Goal: Navigation & Orientation: Find specific page/section

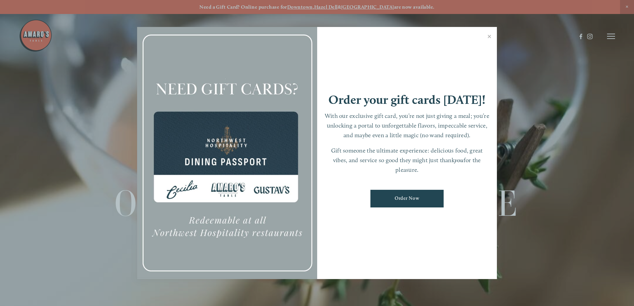
click at [629, 6] on div at bounding box center [317, 153] width 634 height 306
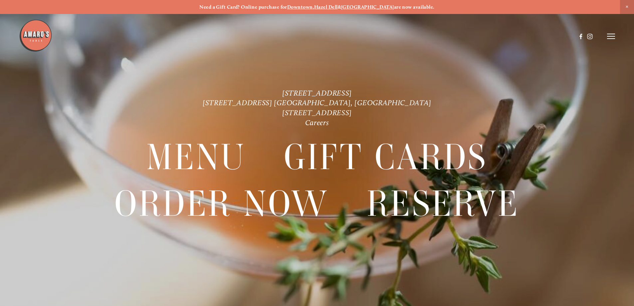
click at [609, 35] on icon at bounding box center [611, 36] width 8 height 6
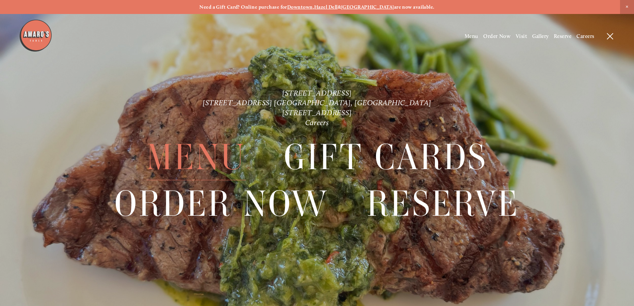
click at [206, 155] on span "Menu" at bounding box center [196, 158] width 99 height 46
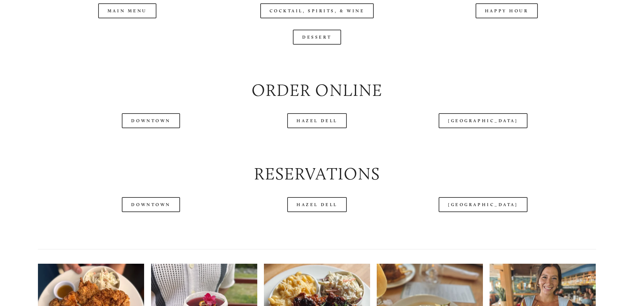
scroll to position [832, 0]
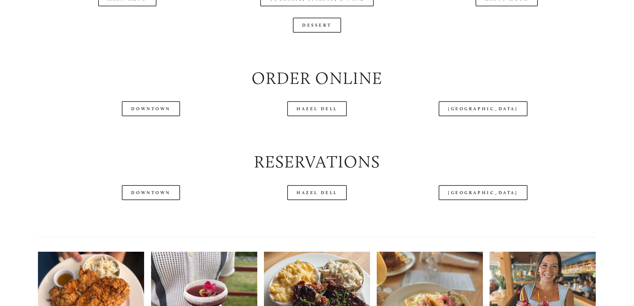
click at [147, 20] on div at bounding box center [298, 19] width 558 height 35
click at [151, 116] on link "Downtown" at bounding box center [151, 108] width 58 height 15
